Goal: Task Accomplishment & Management: Manage account settings

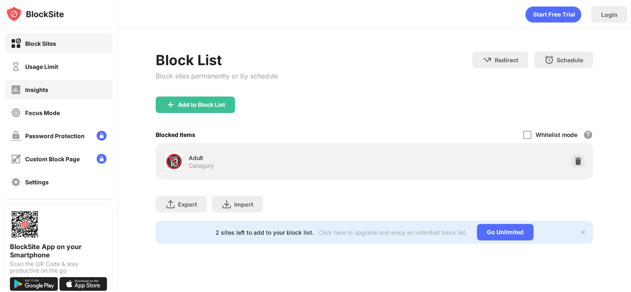
click at [35, 68] on div "Usage Limit" at bounding box center [41, 66] width 33 height 7
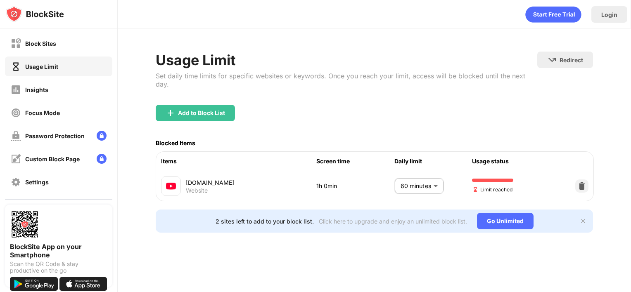
click at [414, 178] on body "Block Sites Usage Limit Insights Focus Mode Password Protection Custom Block Pa…" at bounding box center [315, 146] width 631 height 292
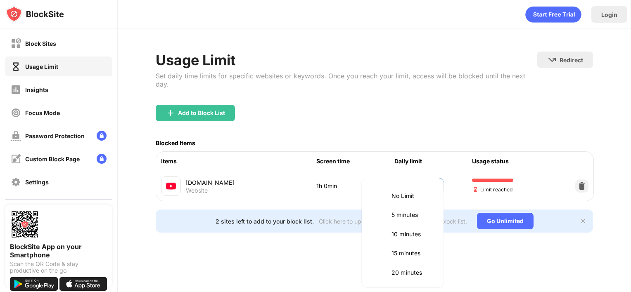
scroll to position [193, 0]
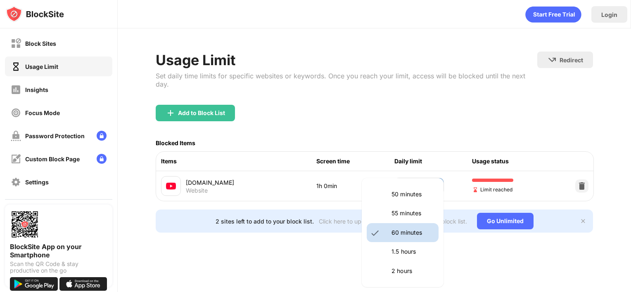
click at [398, 217] on p "55 minutes" at bounding box center [412, 213] width 42 height 9
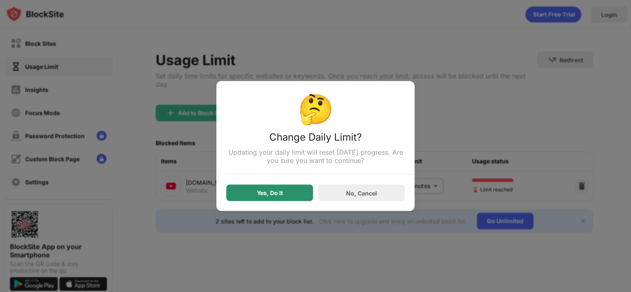
click at [289, 186] on div "Yes, Do It" at bounding box center [269, 193] width 87 height 17
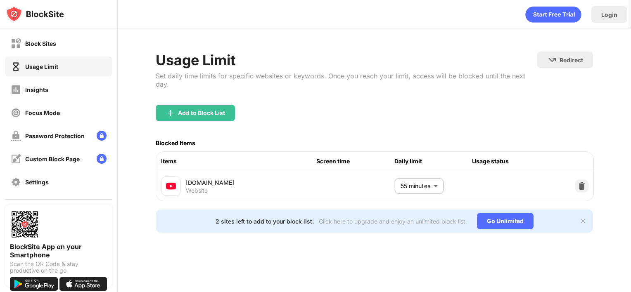
click at [424, 171] on div "youtube.com Website 55 minutes ** ​" at bounding box center [375, 186] width 438 height 30
click at [424, 173] on body "Block Sites Usage Limit Insights Focus Mode Password Protection Custom Block Pa…" at bounding box center [315, 146] width 631 height 292
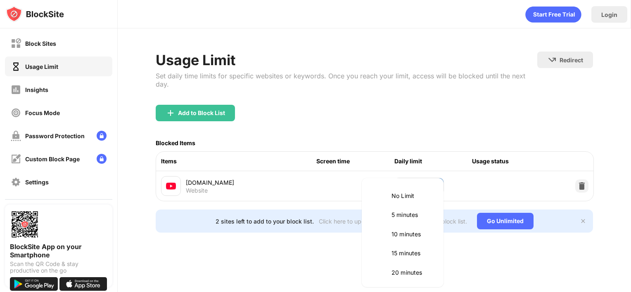
scroll to position [174, 0]
click at [409, 248] on p "60 minutes" at bounding box center [412, 252] width 42 height 9
type input "**"
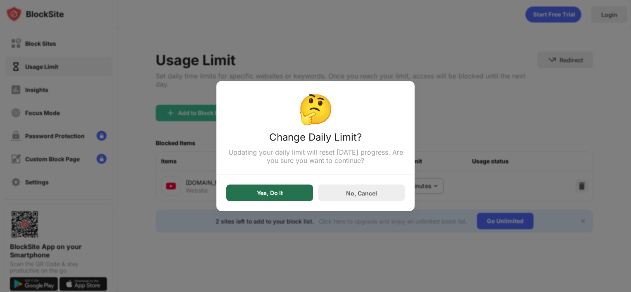
click at [278, 189] on div "Yes, Do It" at bounding box center [269, 193] width 87 height 17
